Goal: Information Seeking & Learning: Learn about a topic

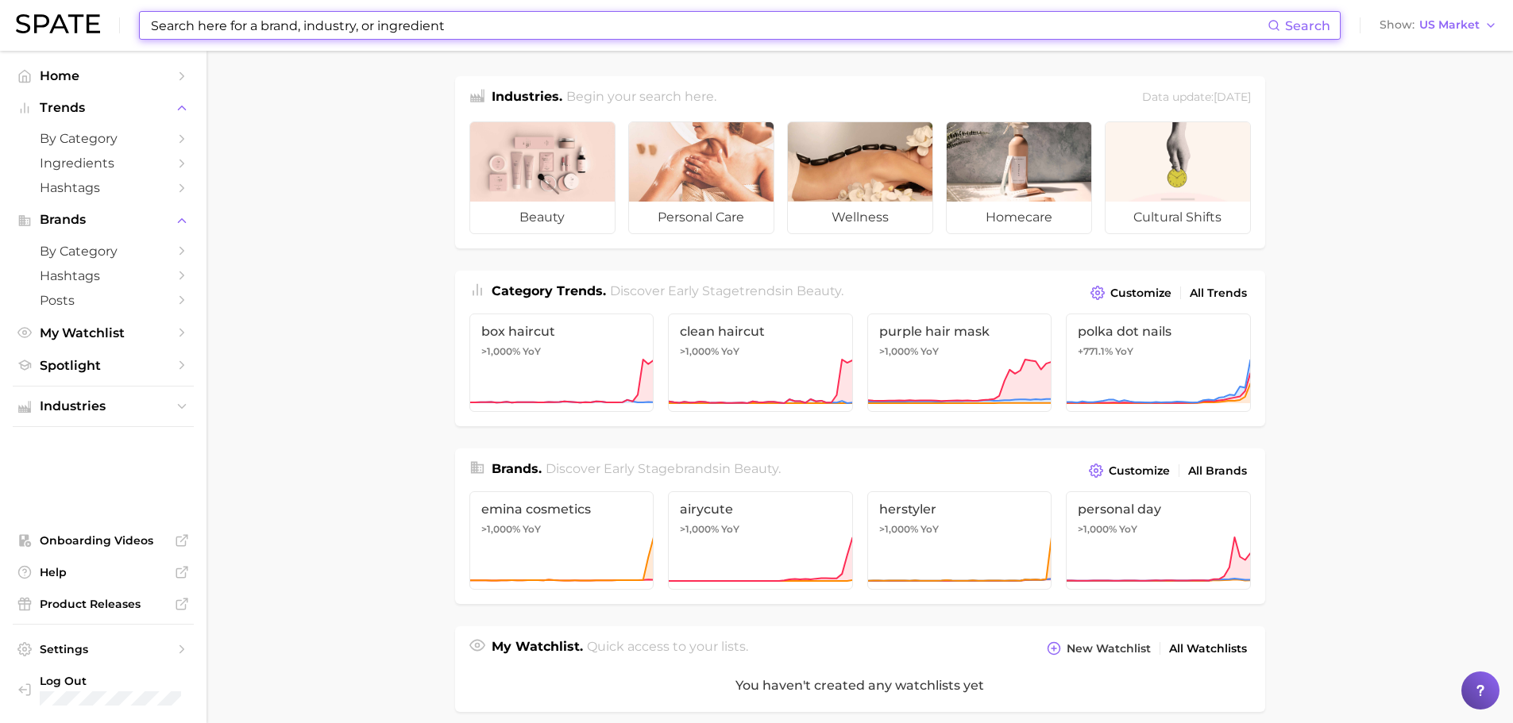
click at [185, 35] on input at bounding box center [708, 25] width 1118 height 27
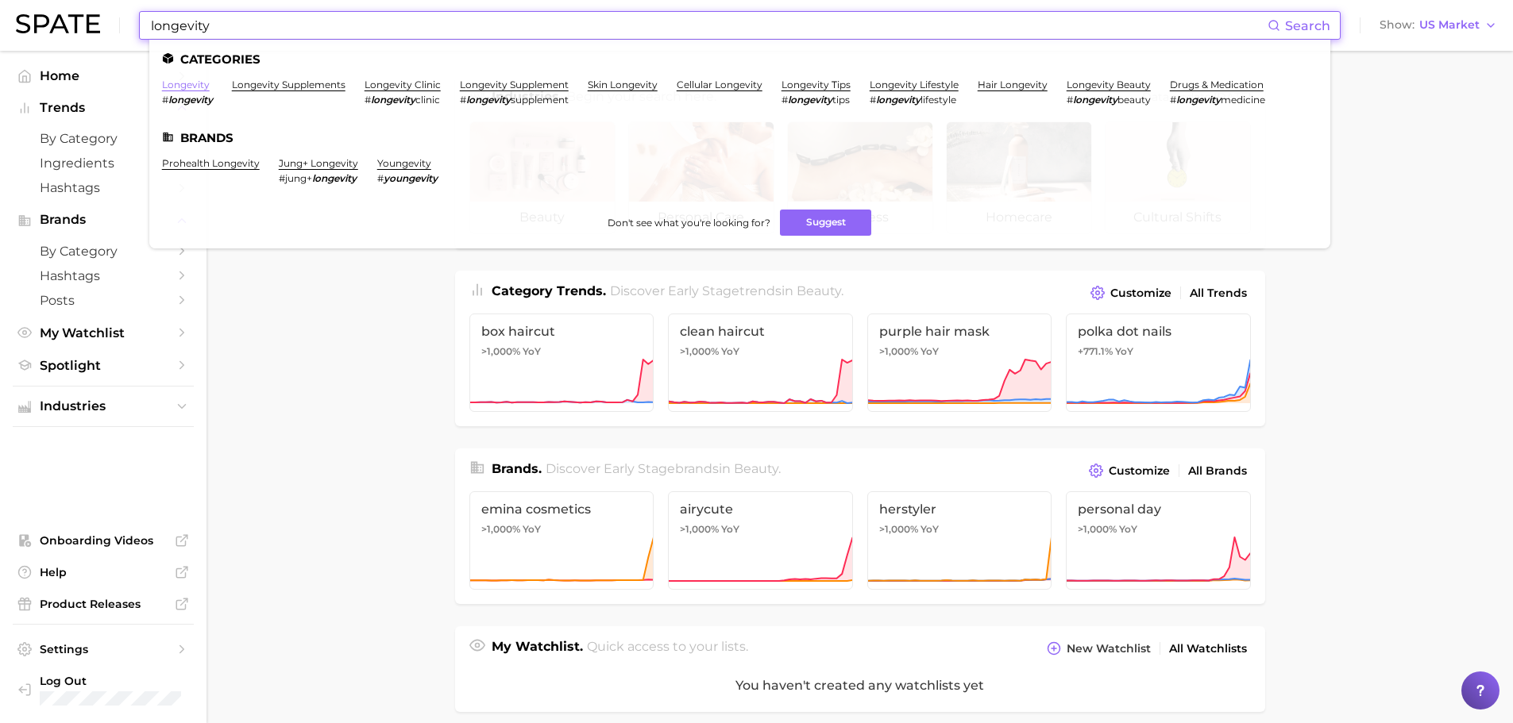
type input "longevity"
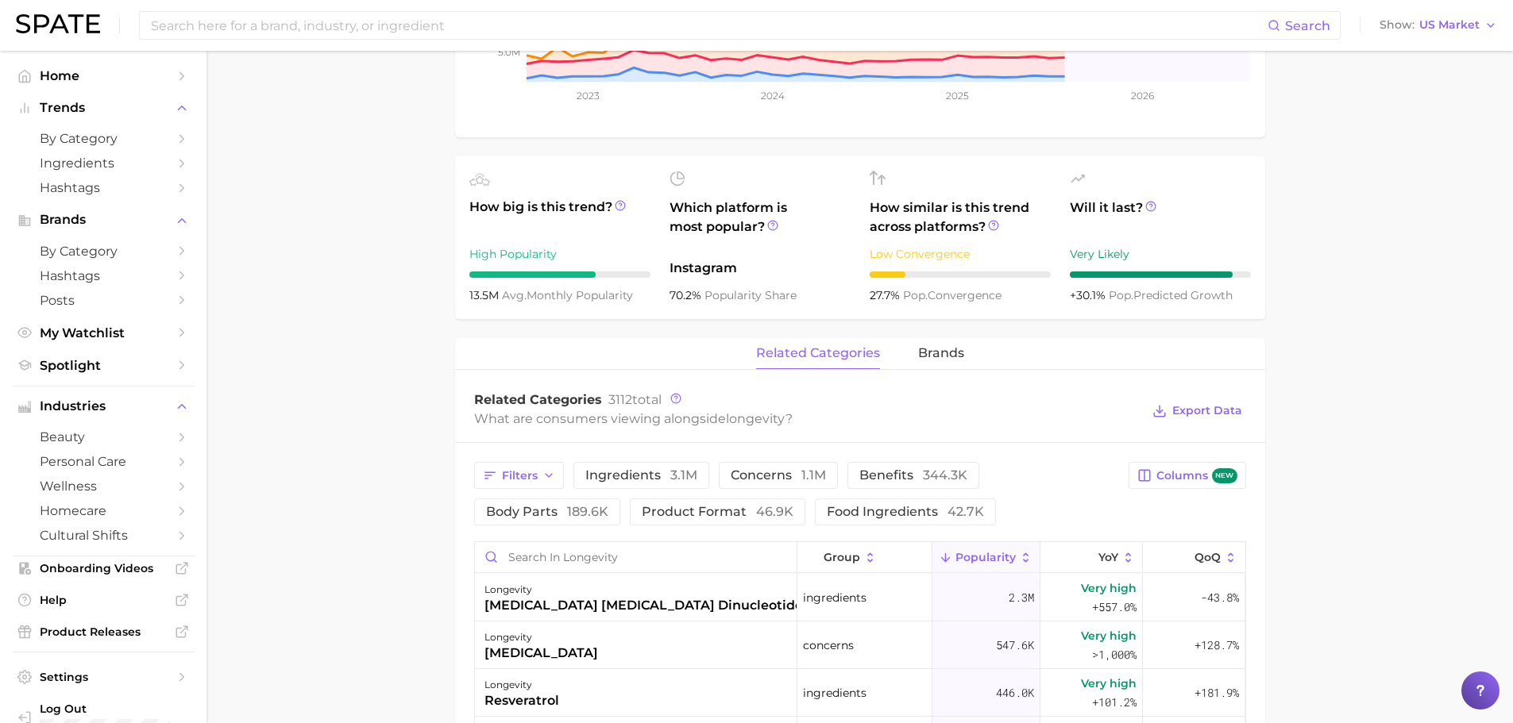
scroll to position [556, 0]
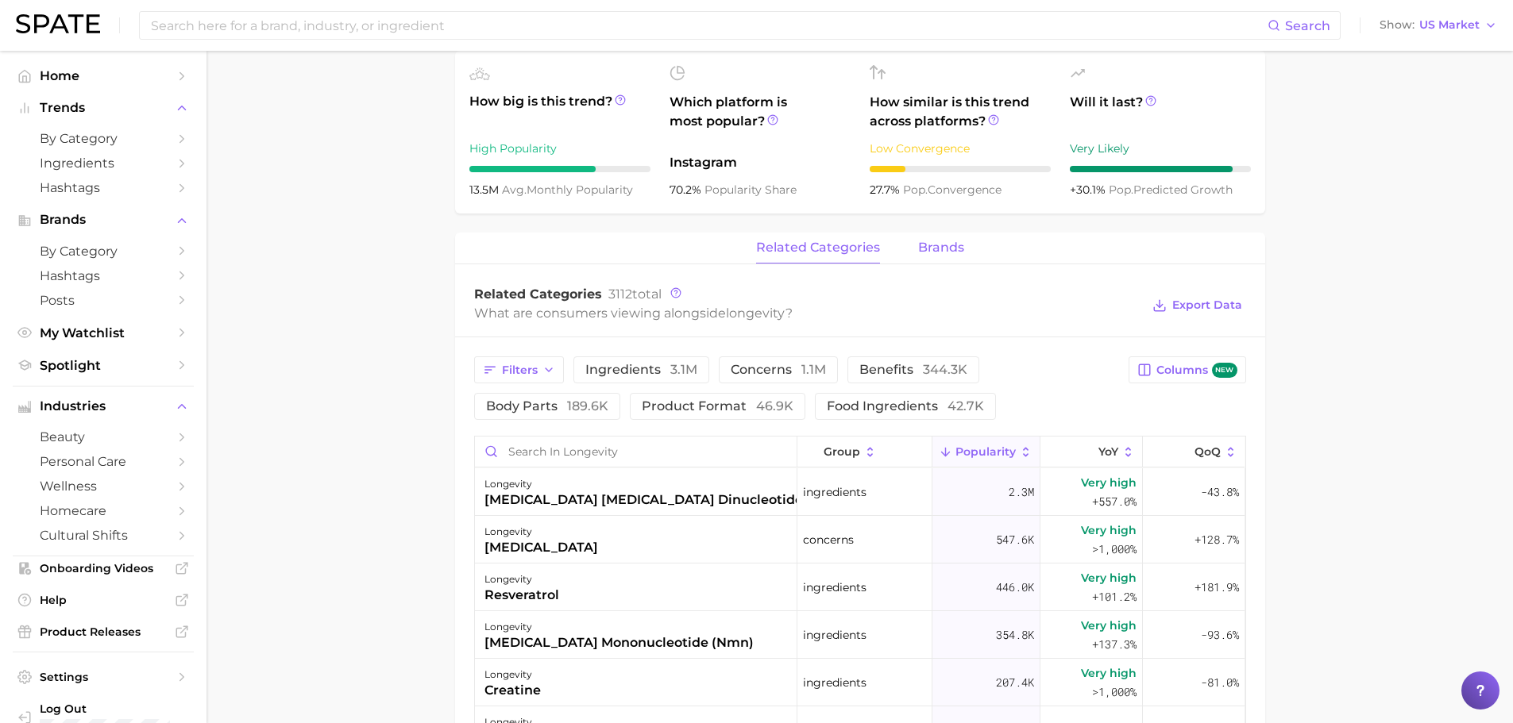
click at [931, 252] on span "brands" at bounding box center [941, 248] width 46 height 14
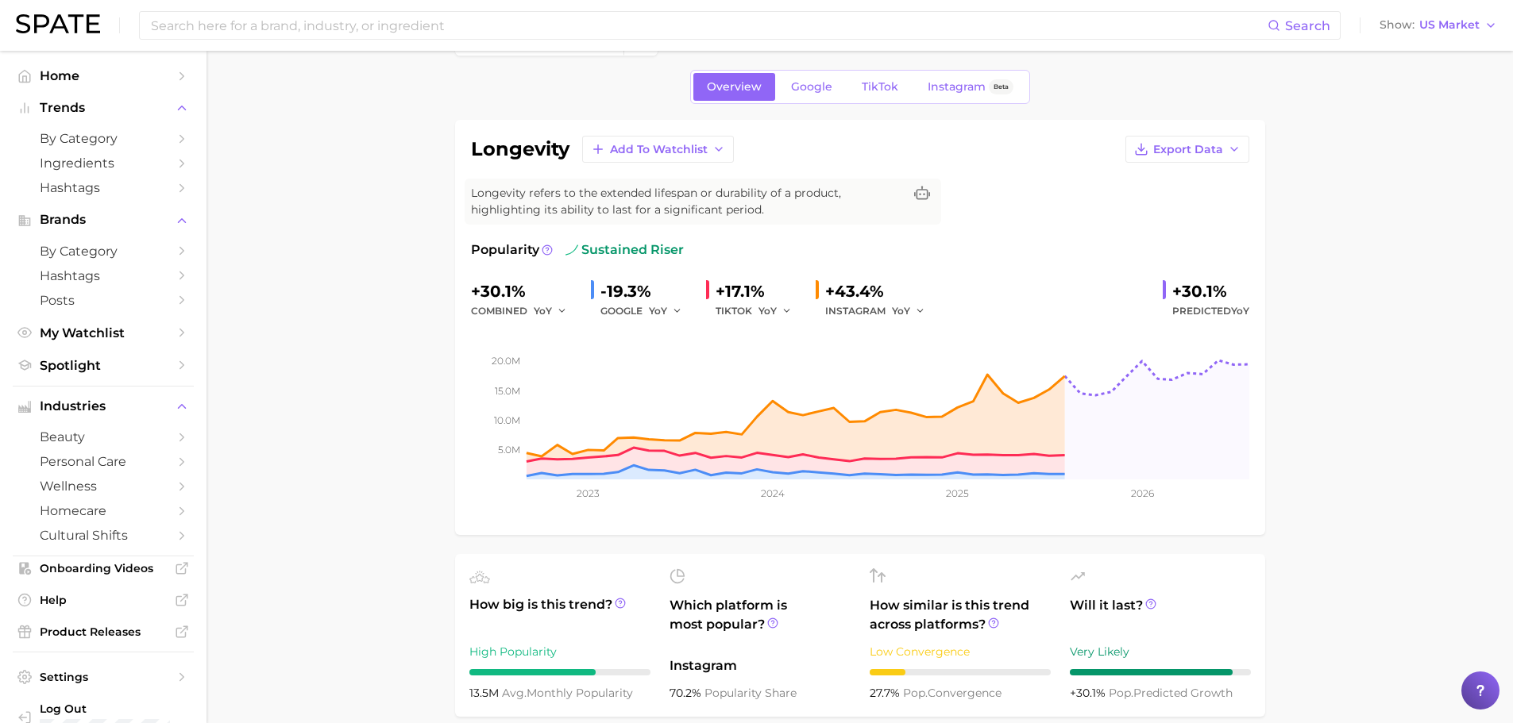
scroll to position [238, 0]
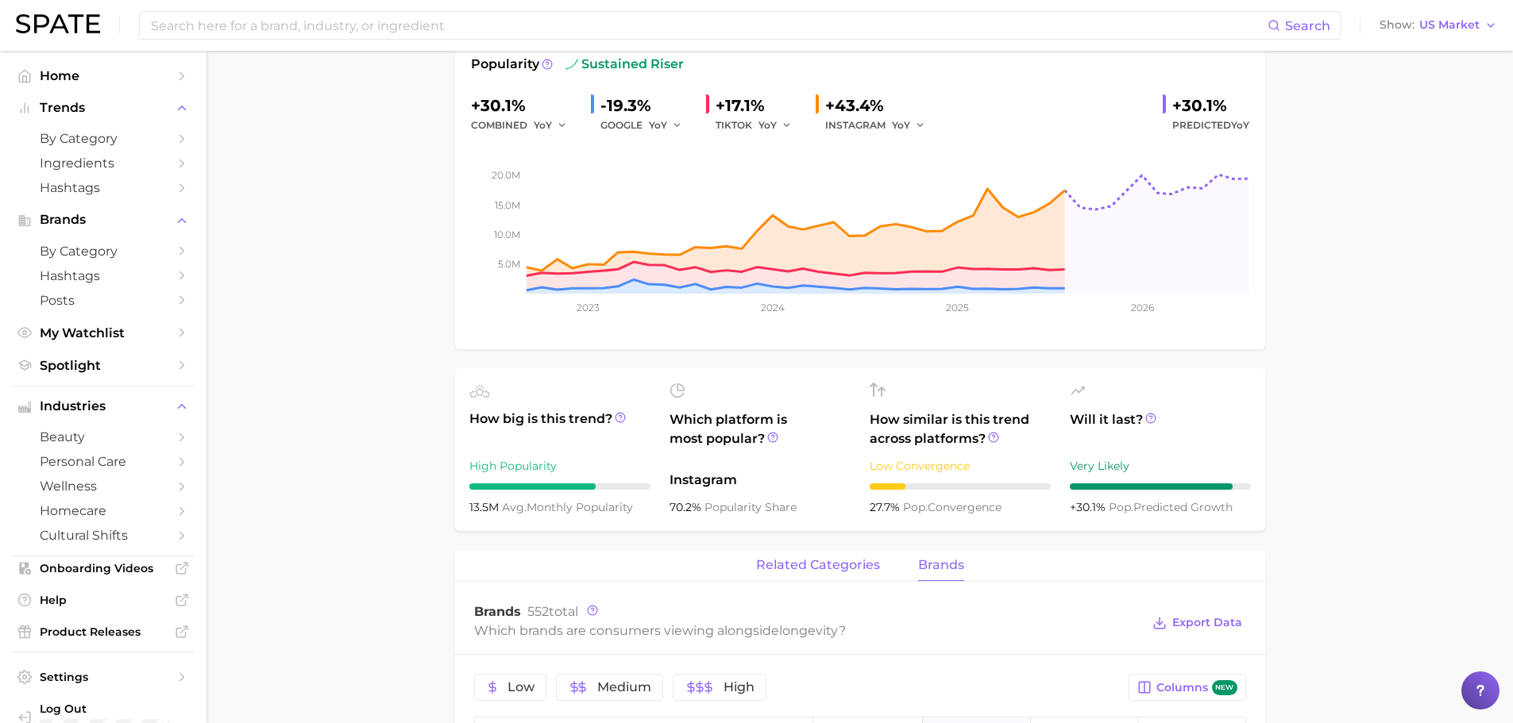
click at [767, 567] on span "related categories" at bounding box center [818, 565] width 124 height 14
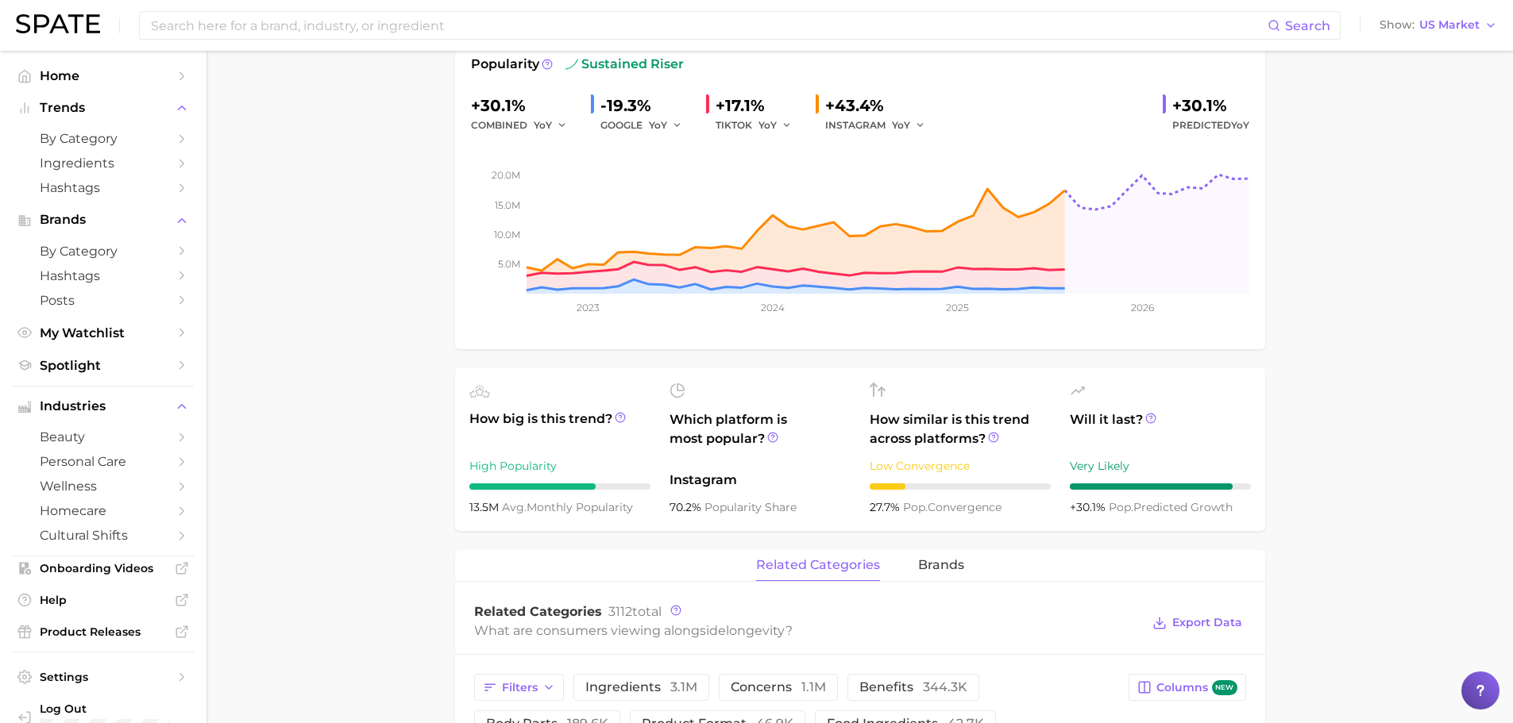
click at [810, 562] on span "related categories" at bounding box center [818, 565] width 124 height 14
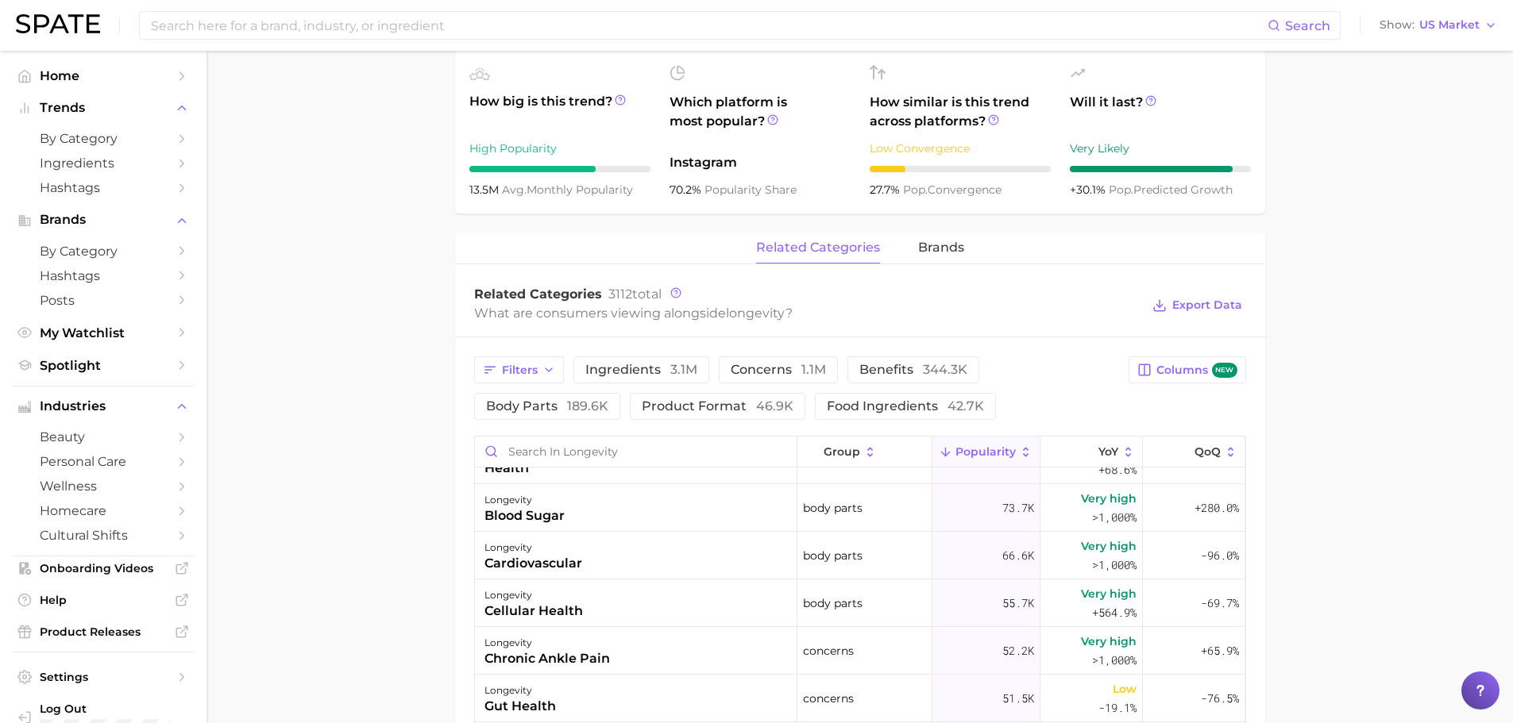
scroll to position [873, 0]
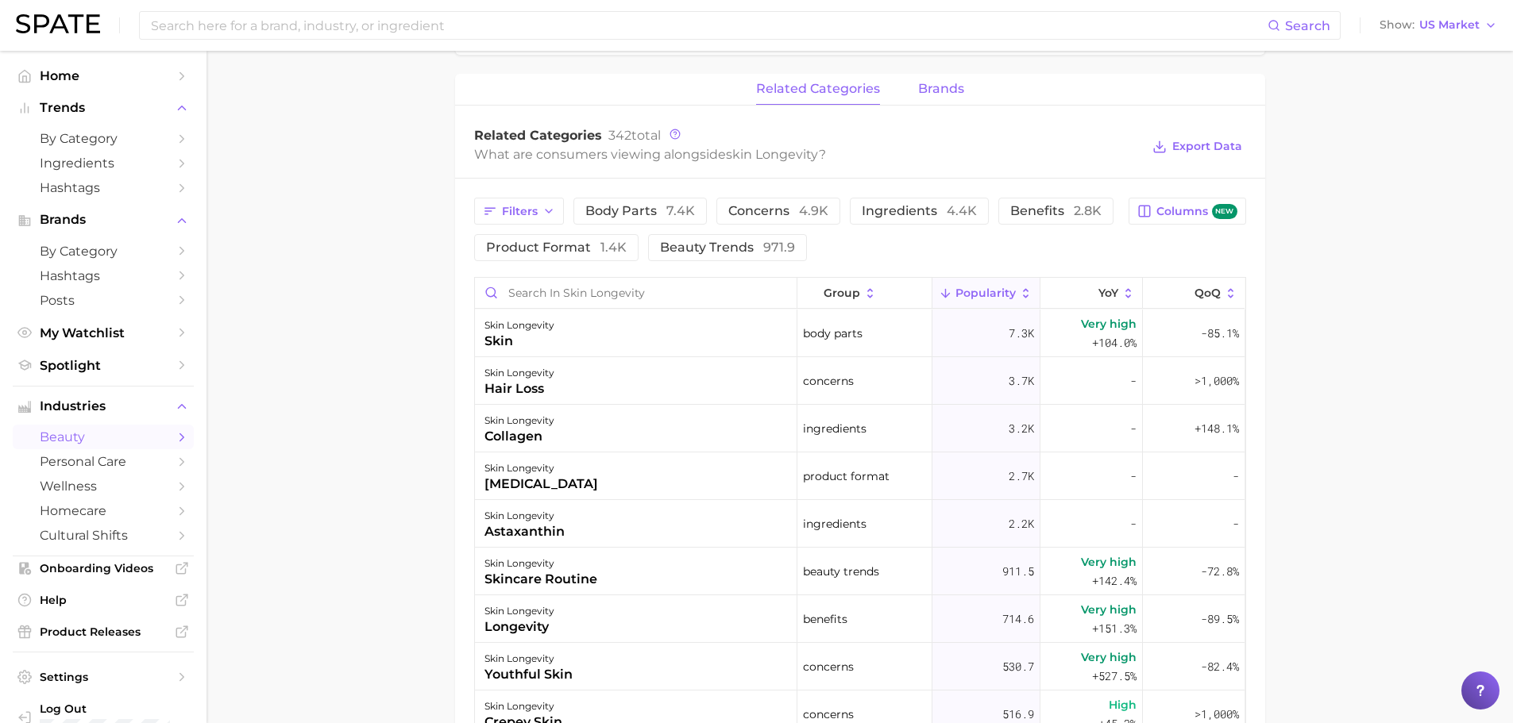
click at [946, 93] on span "brands" at bounding box center [941, 89] width 46 height 14
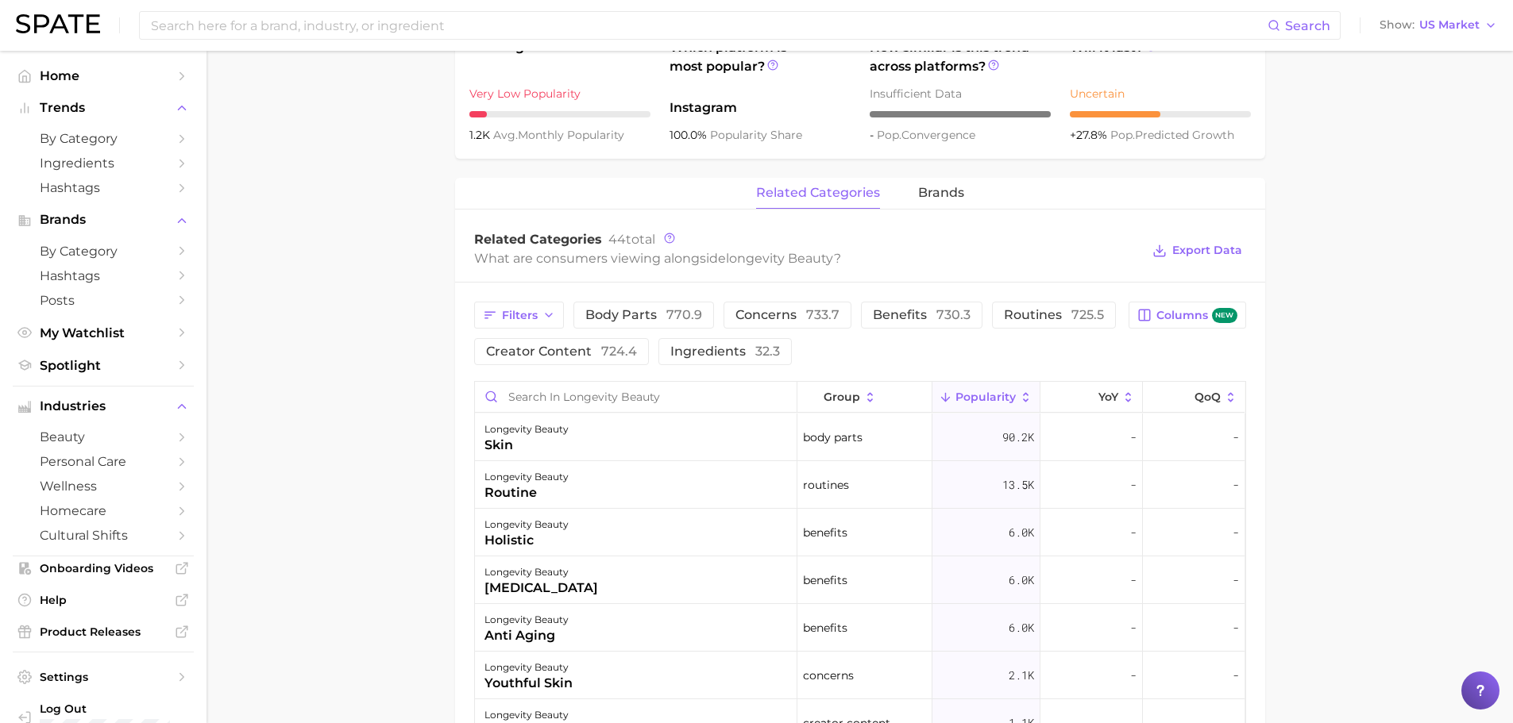
scroll to position [635, 0]
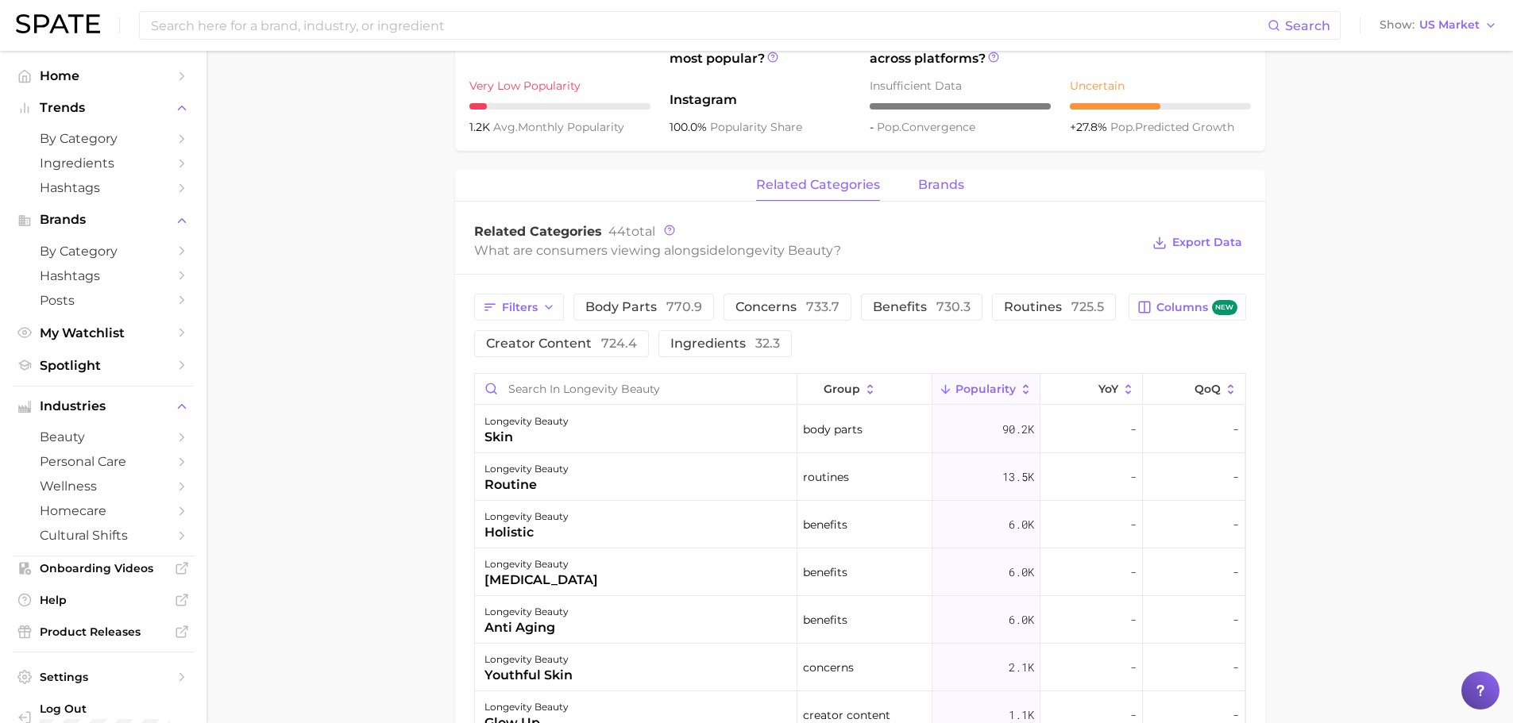
click at [923, 191] on span "brands" at bounding box center [941, 185] width 46 height 14
